Goal: Check status

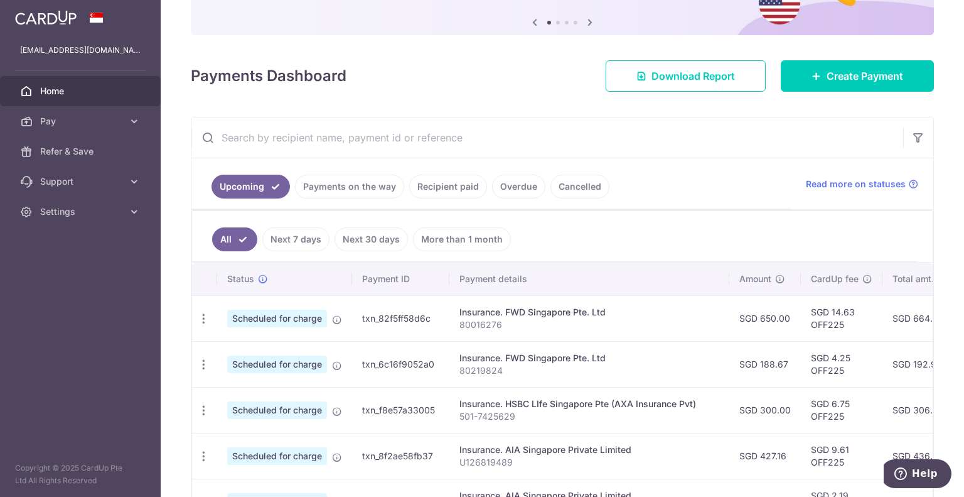
click at [459, 183] on link "Recipient paid" at bounding box center [448, 187] width 78 height 24
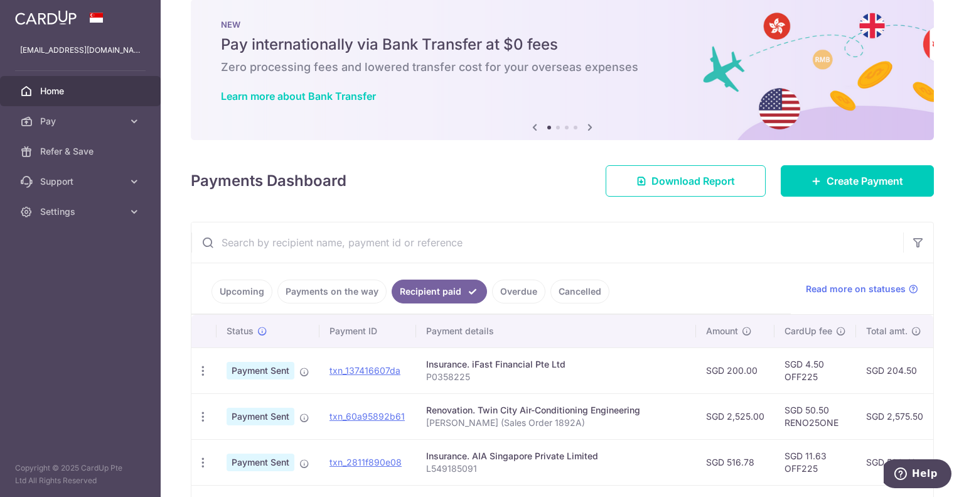
scroll to position [126, 0]
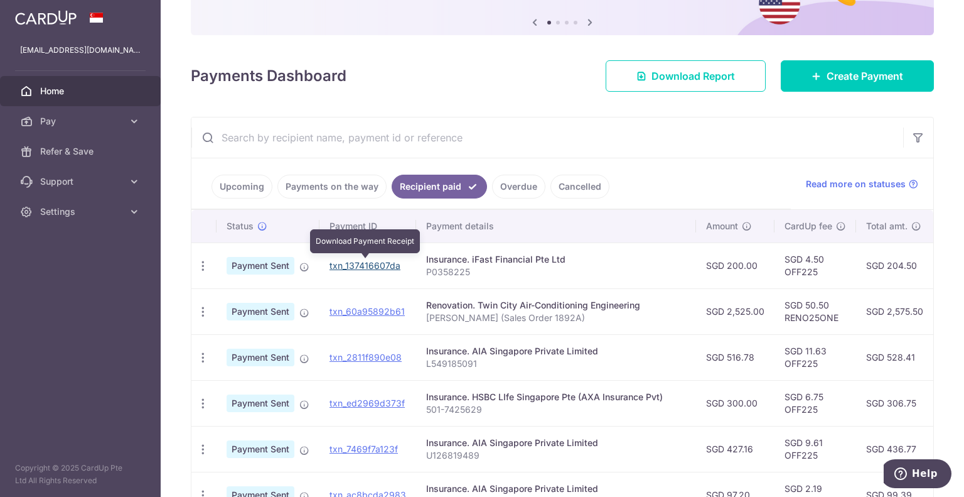
click at [362, 266] on link "txn_137416607da" at bounding box center [365, 265] width 71 height 11
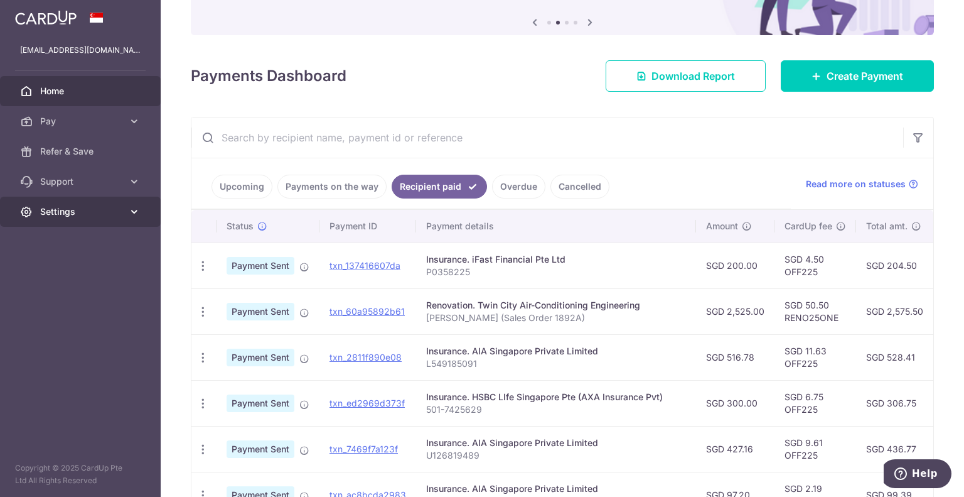
click at [85, 214] on span "Settings" at bounding box center [81, 211] width 83 height 13
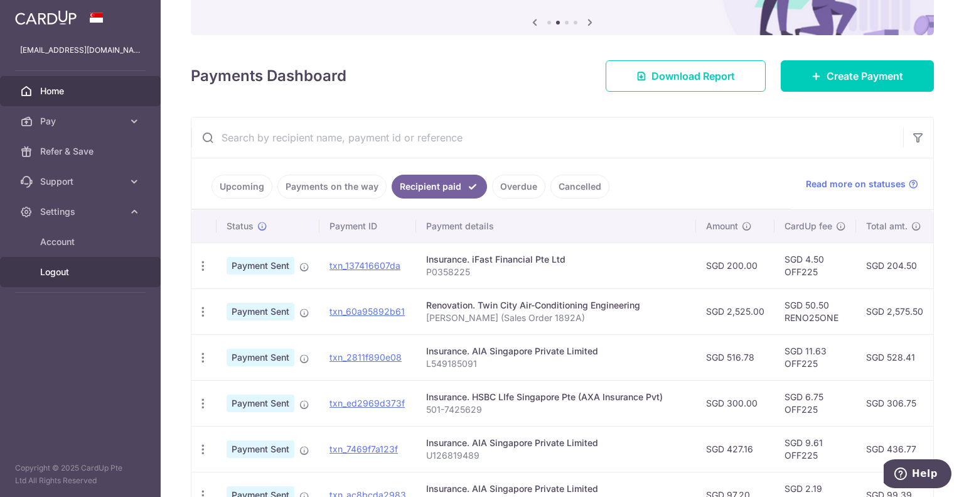
click at [85, 274] on span "Logout" at bounding box center [81, 272] width 83 height 13
